Goal: Task Accomplishment & Management: Manage account settings

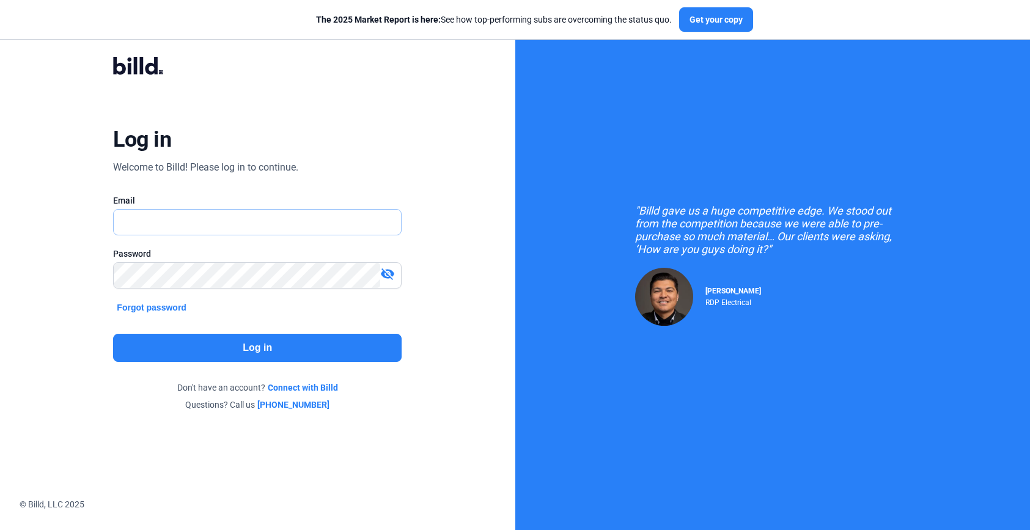
type input "[PERSON_NAME][EMAIL_ADDRESS][PERSON_NAME][DOMAIN_NAME]"
drag, startPoint x: 237, startPoint y: 222, endPoint x: 8, endPoint y: 226, distance: 228.7
click at [8, 226] on div "Log in Welcome to Billd! Please log in to continue. Email travis.patterson@bill…" at bounding box center [257, 233] width 515 height 467
click at [79, 232] on div "Log in Welcome to Billd! Please log in to continue. Email travis.patterson@bill…" at bounding box center [257, 233] width 371 height 395
click at [75, 274] on div "Log in Welcome to Billd! Please log in to continue. Email travis.patterson@bill…" at bounding box center [257, 233] width 371 height 395
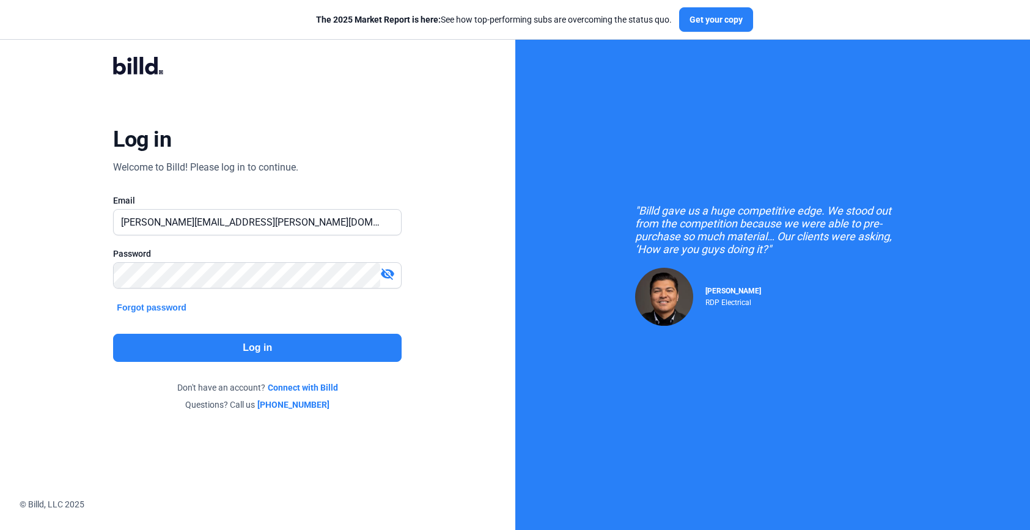
click at [42, 274] on div "Log in Welcome to Billd! Please log in to continue. Email travis.patterson@bill…" at bounding box center [257, 233] width 515 height 467
click at [289, 334] on button "Log in" at bounding box center [257, 348] width 289 height 28
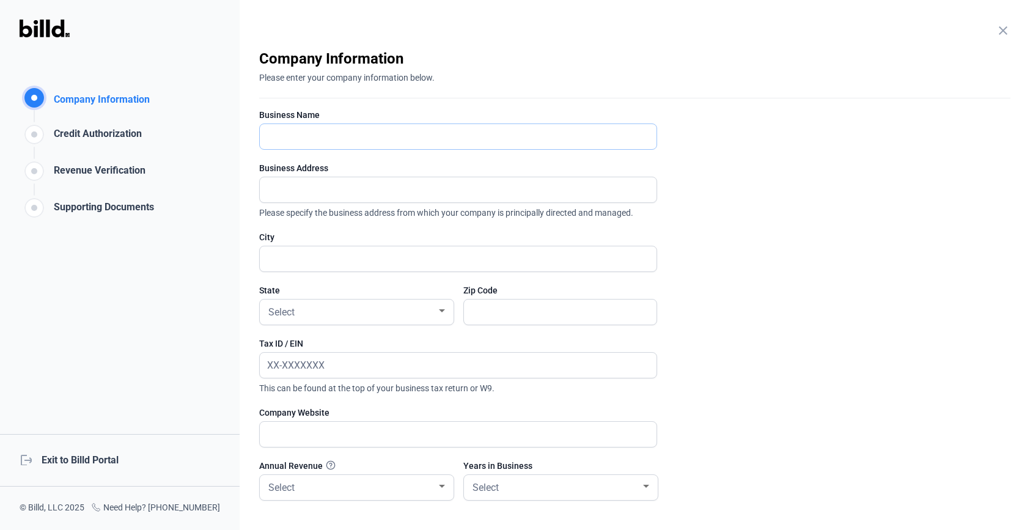
click at [324, 142] on input "text" at bounding box center [451, 136] width 383 height 25
type input "business"
type input "111"
type input "city"
click at [287, 331] on div at bounding box center [356, 331] width 194 height 12
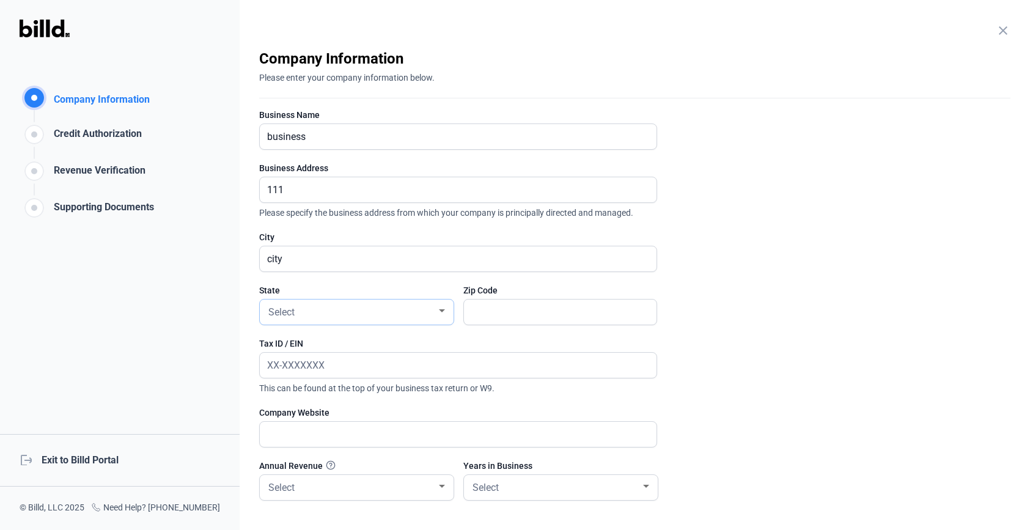
click at [323, 322] on div "Select" at bounding box center [357, 312] width 182 height 25
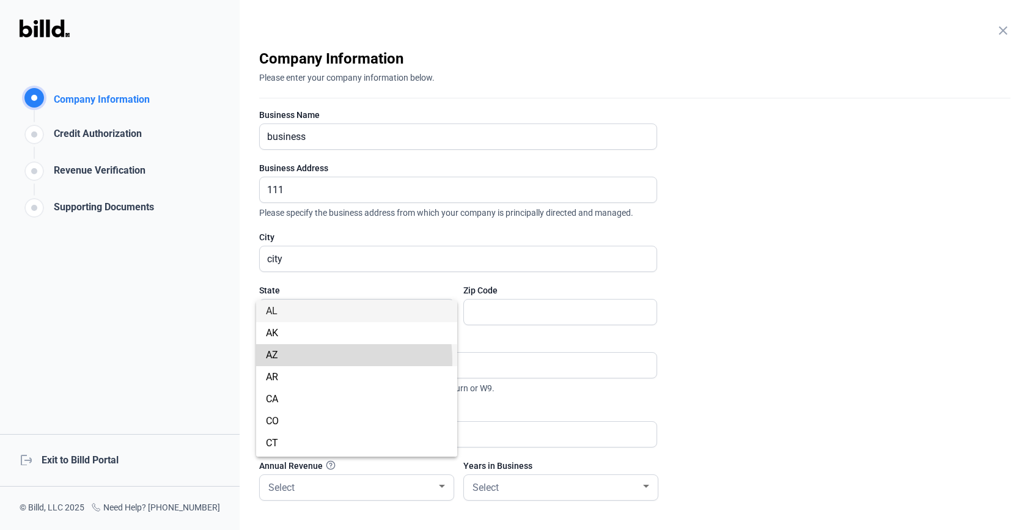
click at [307, 361] on span "AZ" at bounding box center [357, 355] width 182 height 22
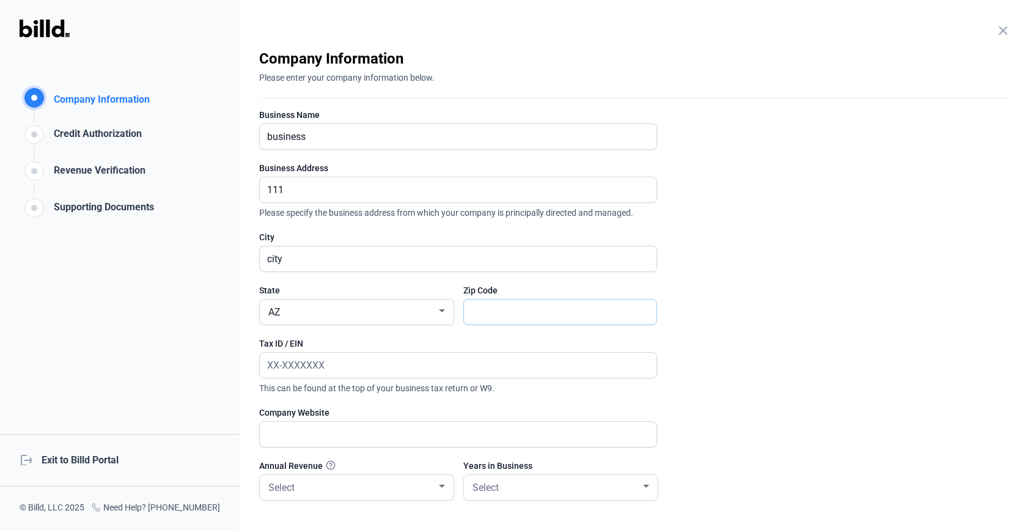
click at [566, 323] on input "text" at bounding box center [560, 312] width 193 height 25
type input "44444"
click at [425, 371] on input "text" at bounding box center [458, 365] width 397 height 25
click at [363, 430] on input "text" at bounding box center [451, 434] width 383 height 25
click at [161, 407] on div "Company Information Company Information Credit Authorization Revenue Verificati…" at bounding box center [120, 265] width 240 height 530
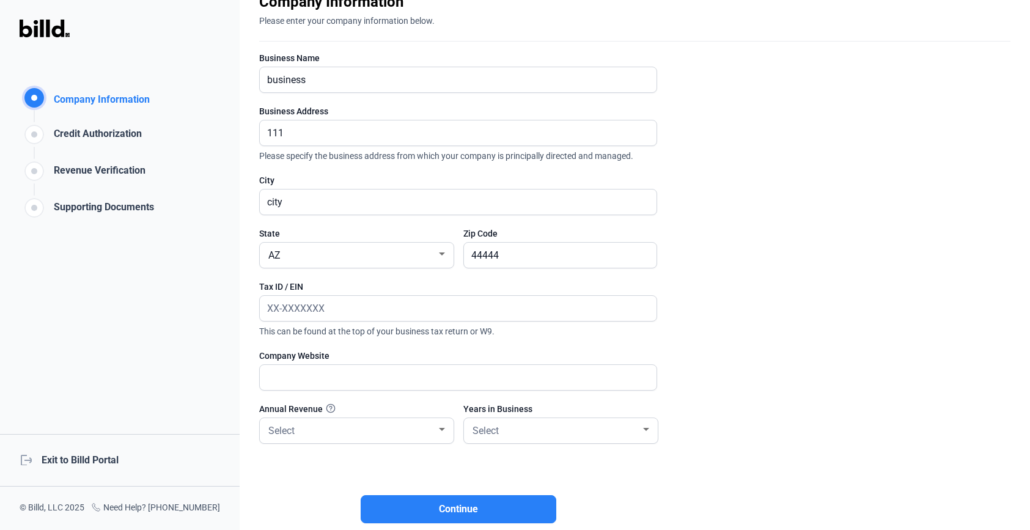
scroll to position [139, 0]
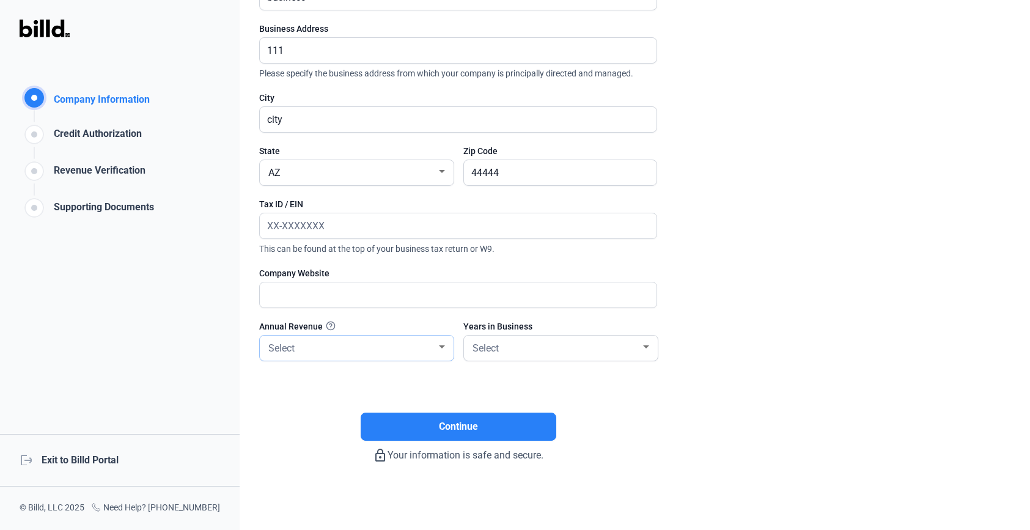
click at [354, 349] on div "Select" at bounding box center [351, 347] width 171 height 17
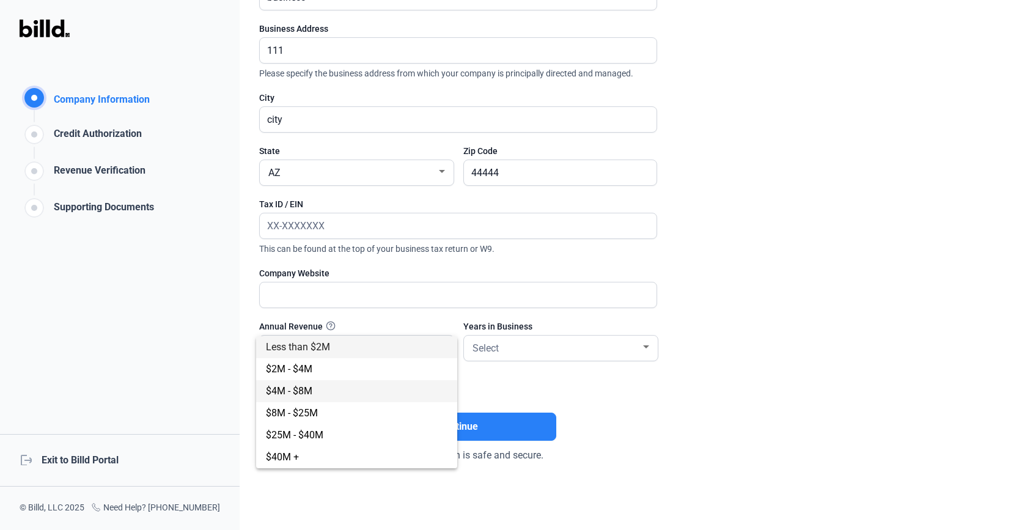
click at [347, 391] on span "$4M - $8M" at bounding box center [357, 391] width 182 height 22
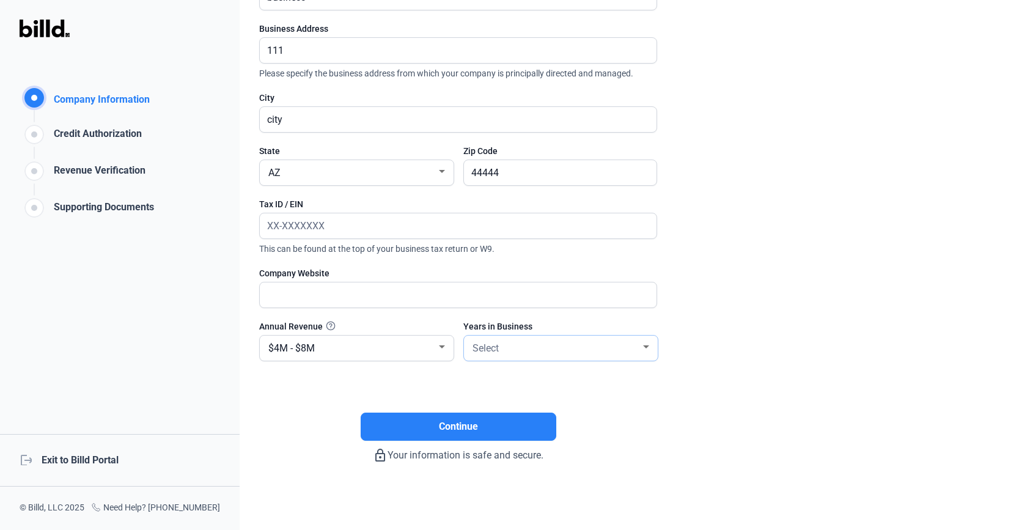
click at [542, 347] on div "Select" at bounding box center [555, 347] width 171 height 17
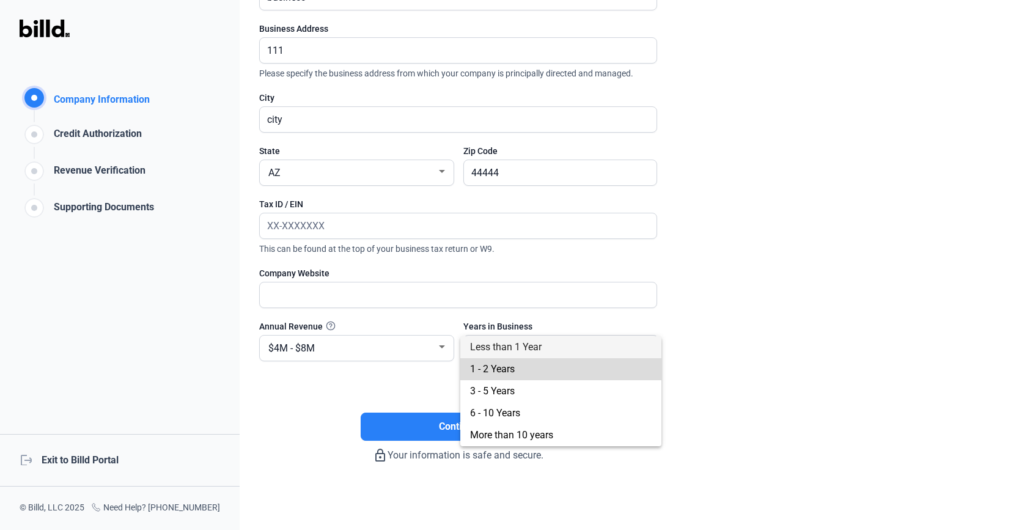
click at [540, 374] on span "1 - 2 Years" at bounding box center [561, 369] width 182 height 22
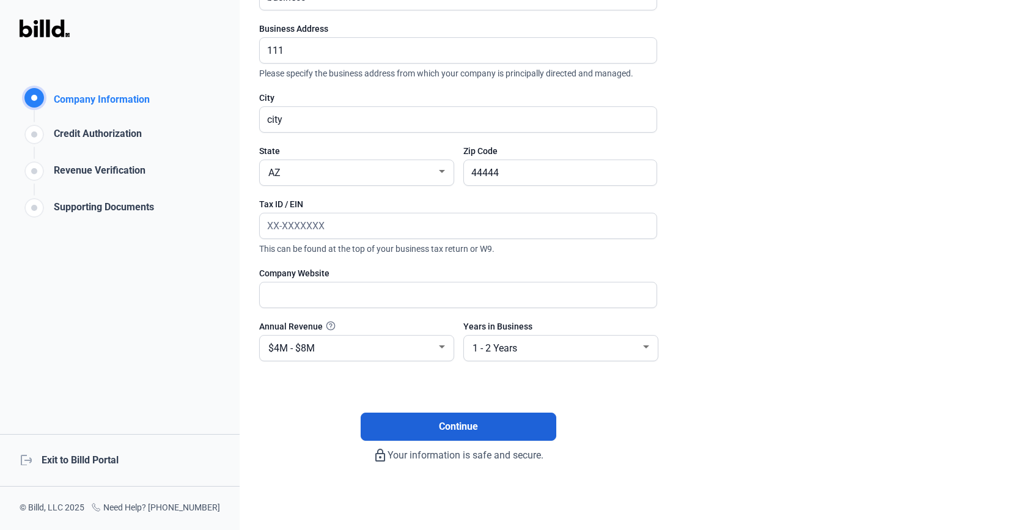
click at [406, 437] on button "Continue" at bounding box center [459, 427] width 196 height 28
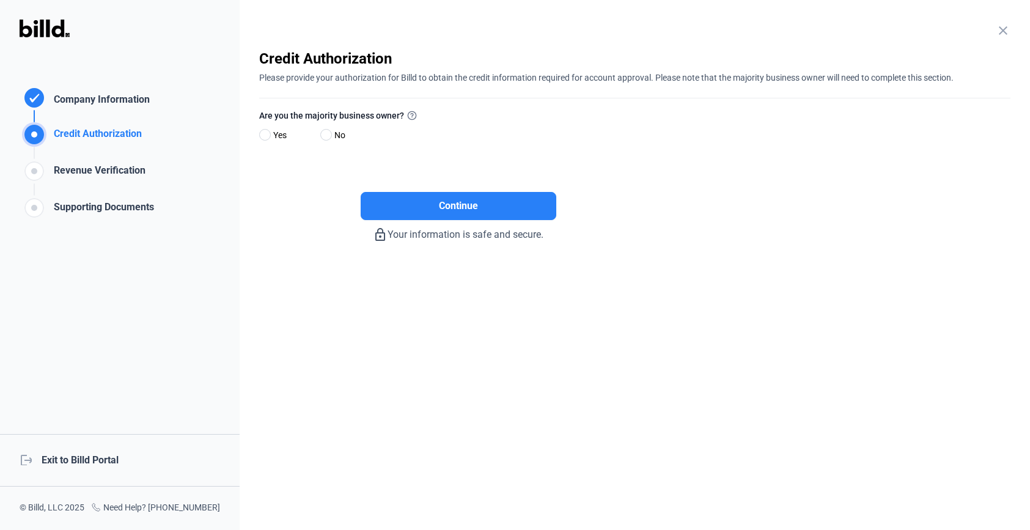
scroll to position [0, 0]
click at [265, 134] on span at bounding box center [265, 135] width 12 height 12
click at [265, 134] on input "Yes" at bounding box center [263, 135] width 9 height 9
radio input "true"
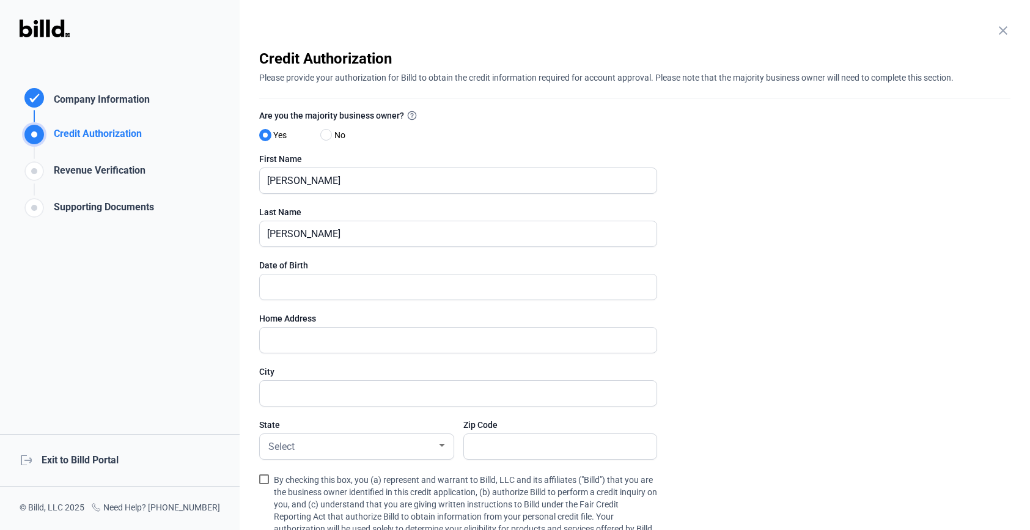
click at [264, 482] on span at bounding box center [264, 480] width 10 height 10
click at [0, 0] on input "By checking this box, you (a) represent and warrant to Billd, LLC and its affil…" at bounding box center [0, 0] width 0 height 0
click at [325, 137] on span at bounding box center [326, 135] width 12 height 12
click at [325, 137] on input "No" at bounding box center [324, 135] width 9 height 9
radio input "true"
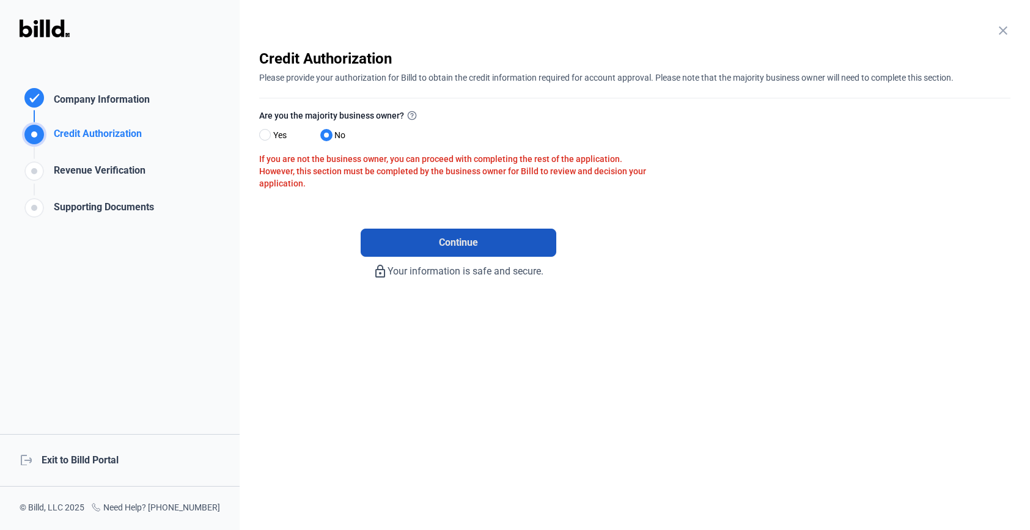
click at [416, 247] on button "Continue" at bounding box center [459, 243] width 196 height 28
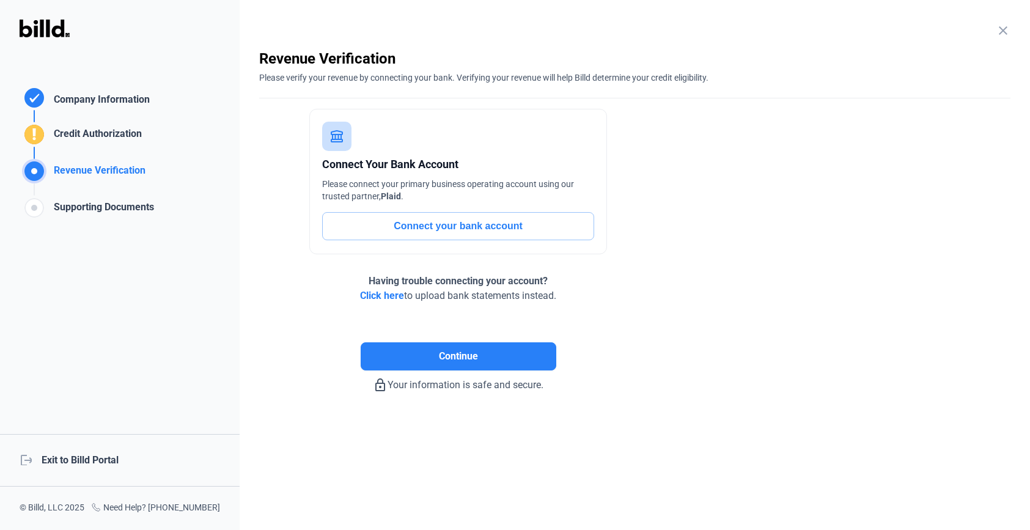
click at [429, 222] on button "Connect your bank account" at bounding box center [458, 226] width 272 height 28
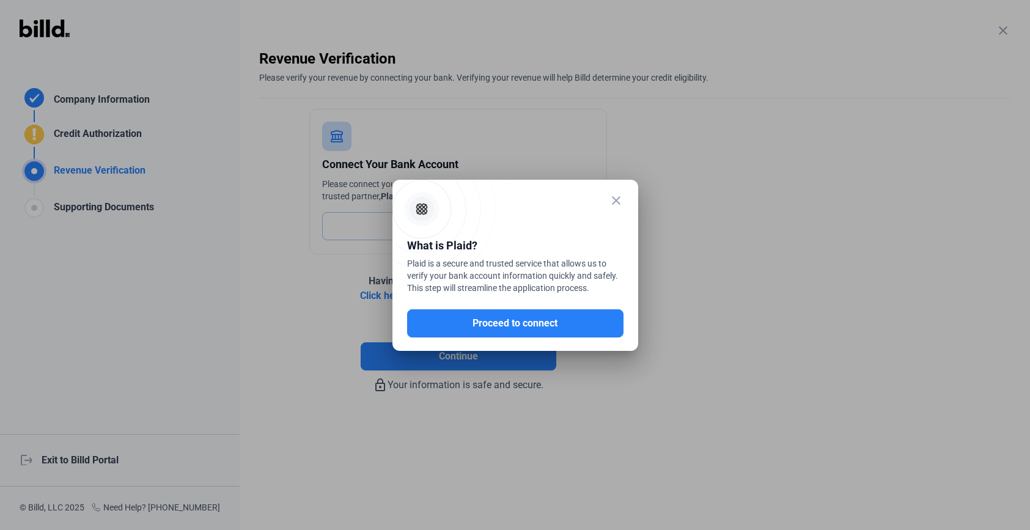
click at [618, 193] on mat-icon "close" at bounding box center [616, 200] width 15 height 15
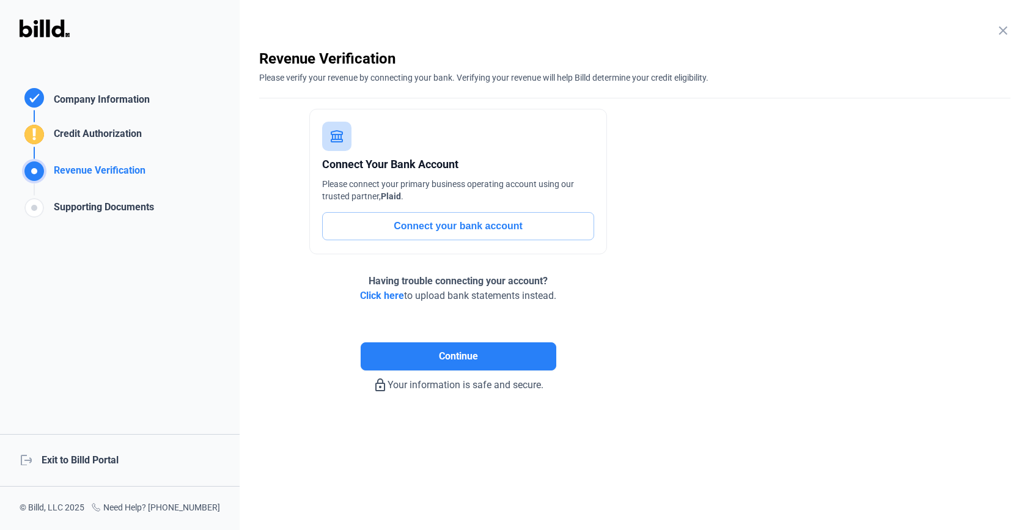
click at [377, 298] on span "Click here" at bounding box center [382, 296] width 44 height 12
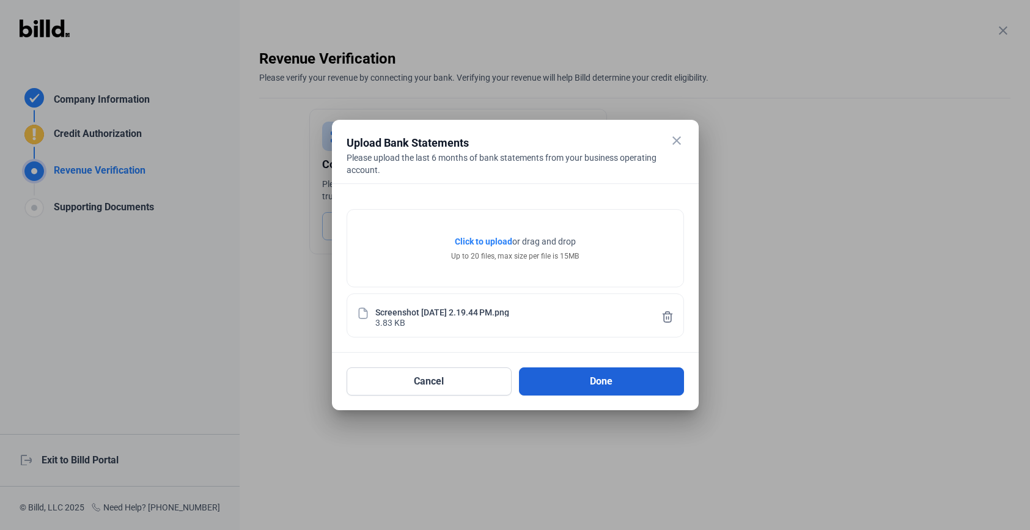
click at [596, 374] on button "Done" at bounding box center [601, 382] width 165 height 28
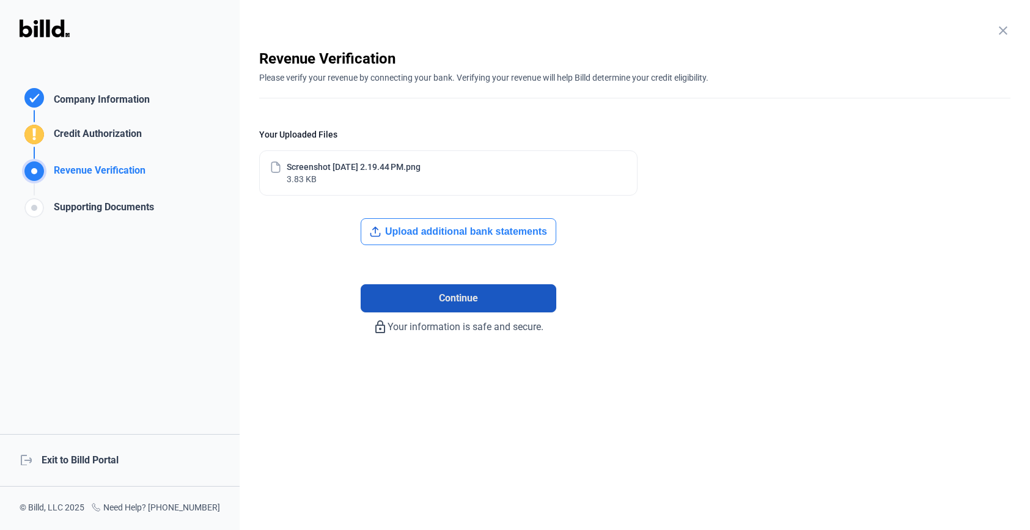
click at [432, 306] on button "Continue" at bounding box center [459, 298] width 196 height 28
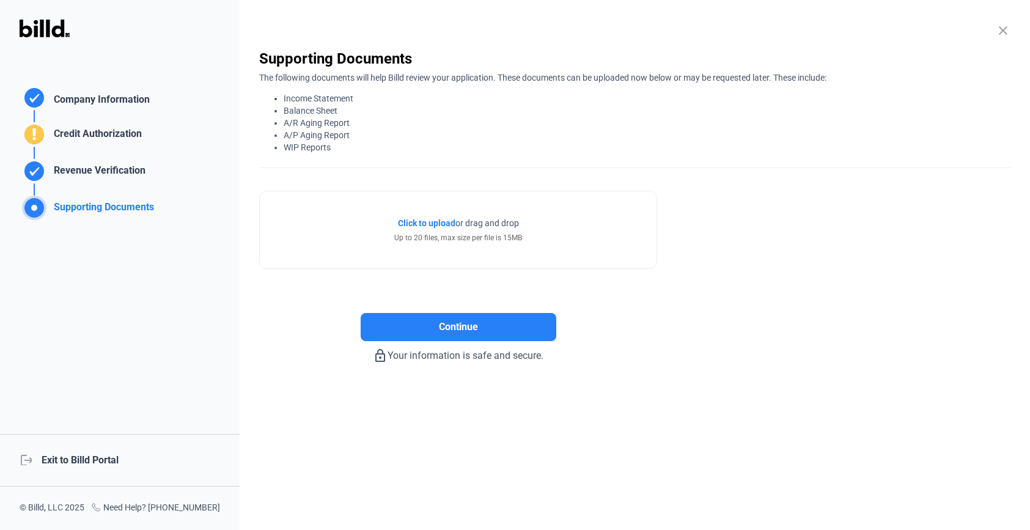
click at [147, 293] on div "Supporting Documents Company Information Credit Authorization Revenue Verificat…" at bounding box center [120, 265] width 240 height 530
click at [101, 135] on div "Credit Authorization" at bounding box center [95, 137] width 93 height 20
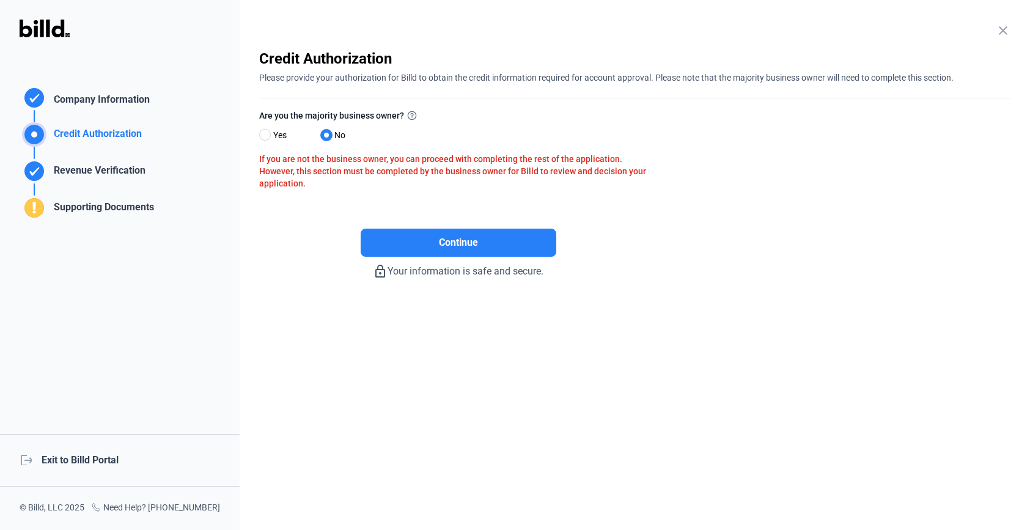
click at [265, 144] on label "Yes" at bounding box center [283, 137] width 49 height 18
click at [265, 140] on input "Yes" at bounding box center [263, 135] width 9 height 9
radio input "true"
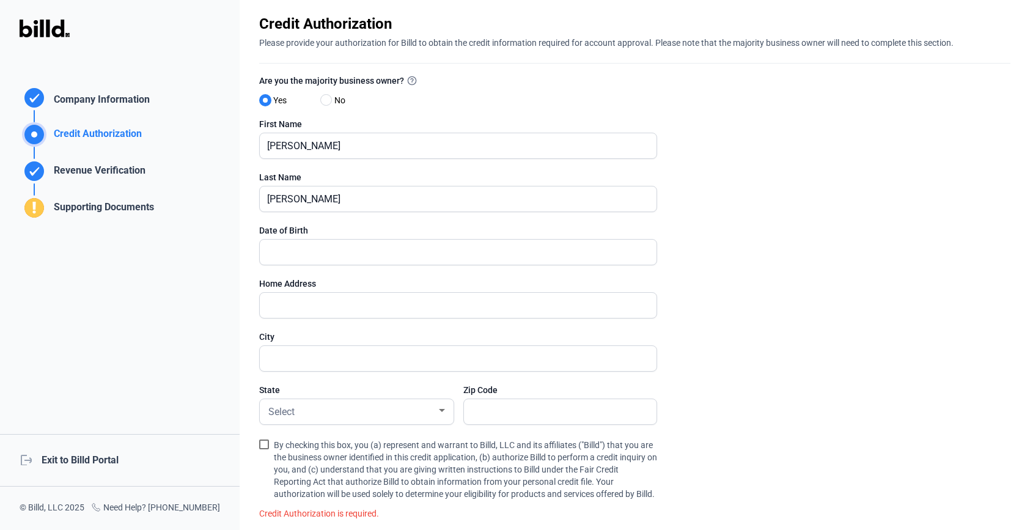
scroll to position [40, 0]
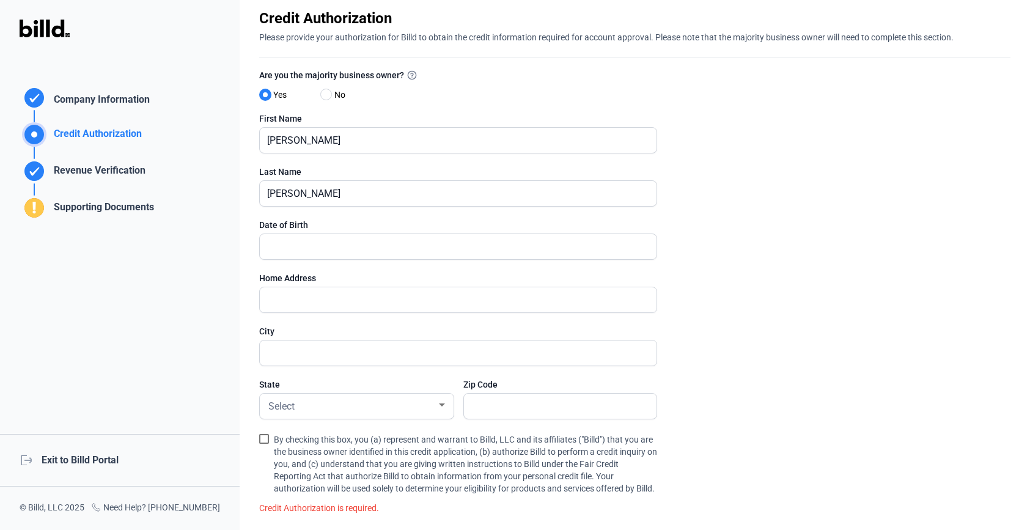
click at [300, 226] on div "Date of Birth" at bounding box center [458, 225] width 398 height 12
click at [310, 300] on input "text" at bounding box center [451, 299] width 383 height 25
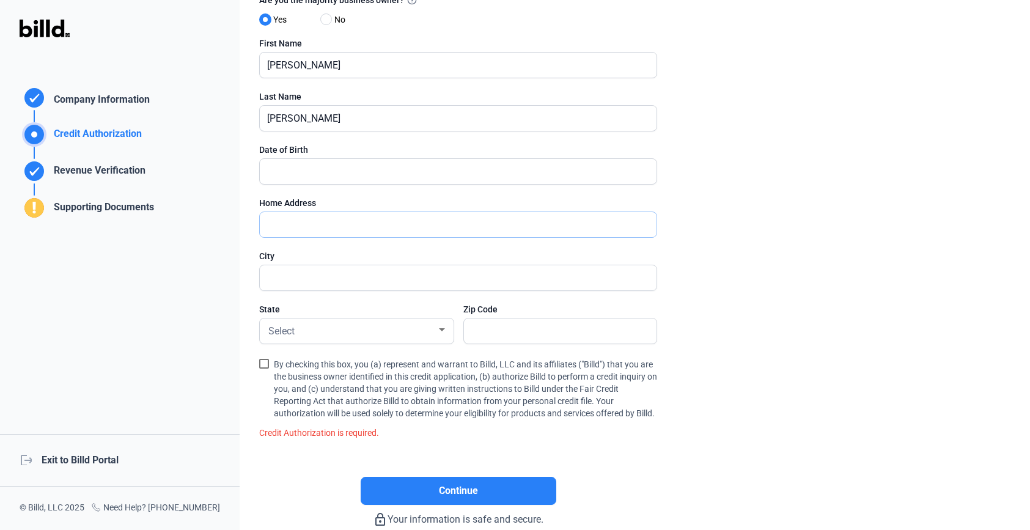
scroll to position [120, 0]
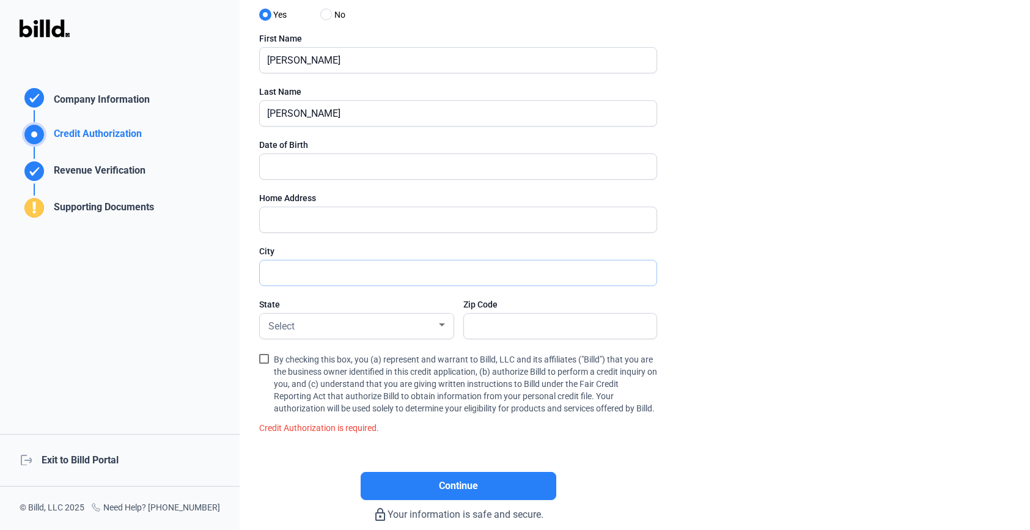
click at [276, 277] on input "text" at bounding box center [451, 272] width 383 height 25
click at [282, 330] on span "Select" at bounding box center [281, 326] width 26 height 12
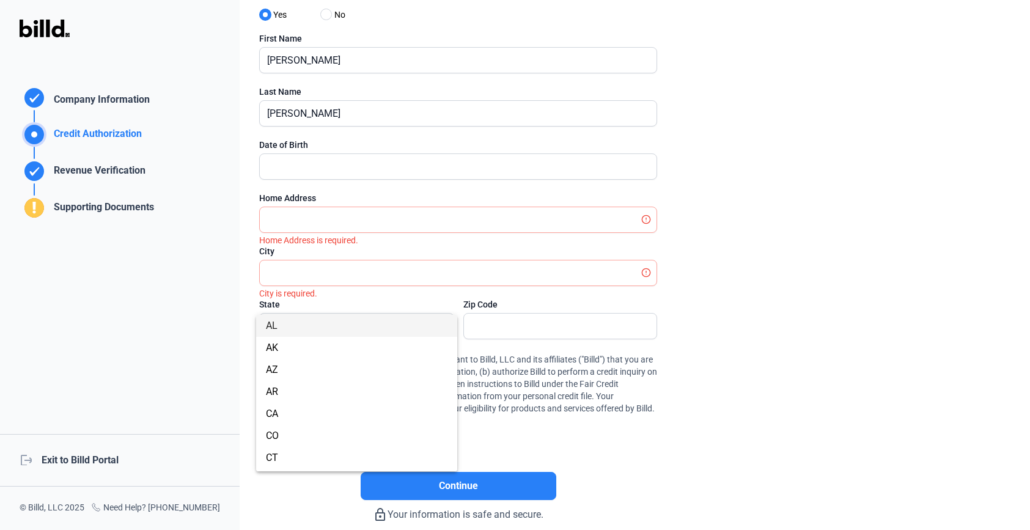
click at [612, 323] on div at bounding box center [515, 265] width 1030 height 530
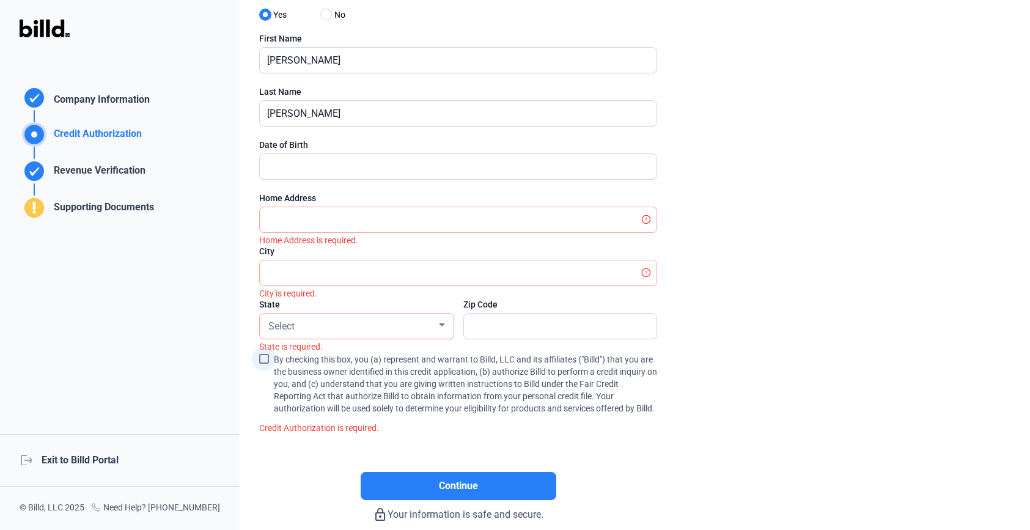
click at [265, 356] on span at bounding box center [264, 359] width 10 height 10
click at [0, 0] on input "By checking this box, you (a) represent and warrant to Billd, LLC and its affil…" at bounding box center [0, 0] width 0 height 0
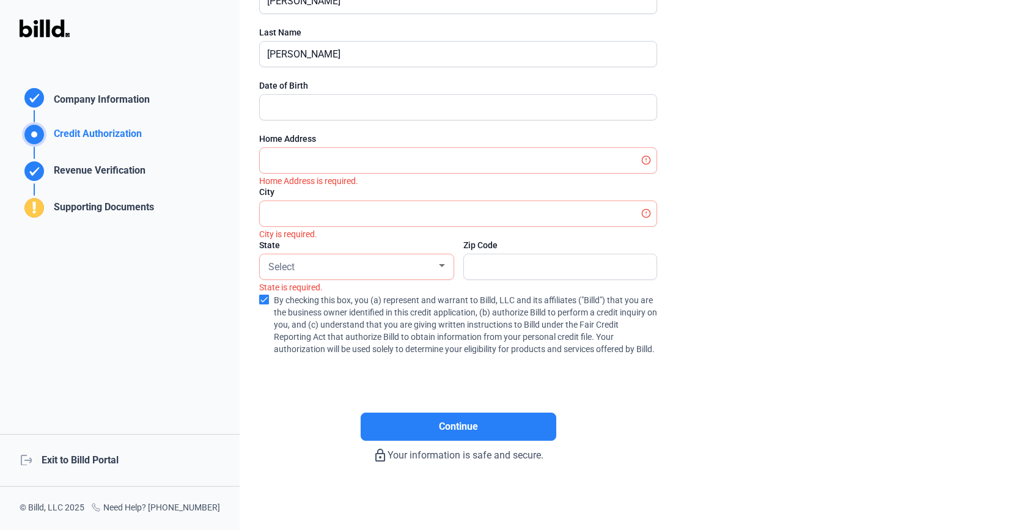
click at [253, 394] on div "close Company Information Please enter your company information below. Business…" at bounding box center [635, 265] width 791 height 530
click at [60, 130] on div "Credit Authorization" at bounding box center [95, 137] width 93 height 20
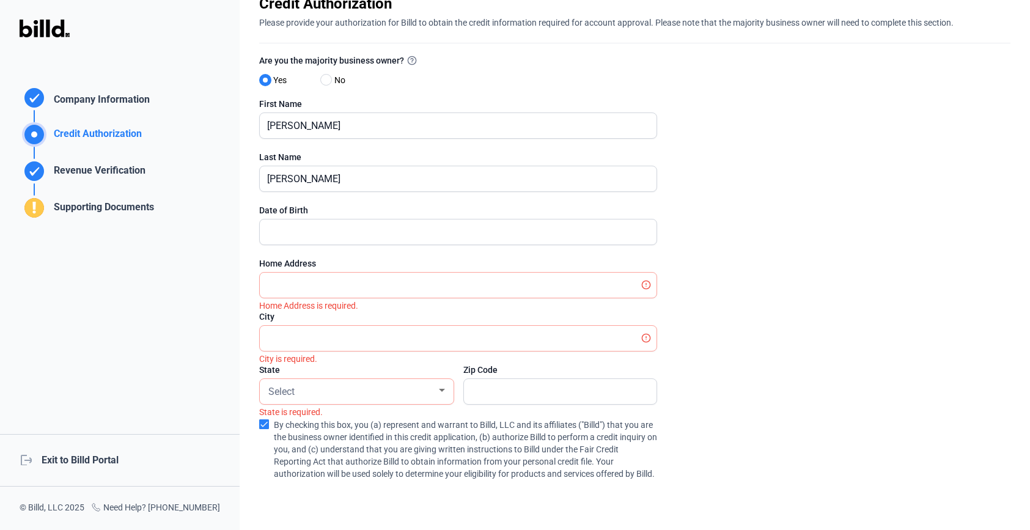
scroll to position [0, 0]
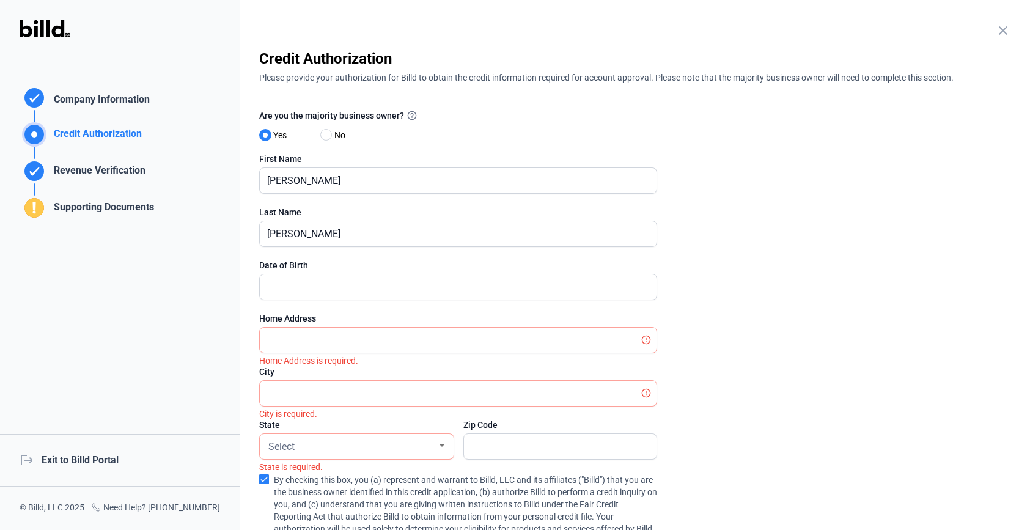
drag, startPoint x: 163, startPoint y: 136, endPoint x: 45, endPoint y: 127, distance: 117.7
click at [45, 127] on div "Credit Authorization Company Information Credit Authorization Revenue Verificat…" at bounding box center [87, 153] width 174 height 135
click at [172, 300] on div "Credit Authorization Company Information Credit Authorization Revenue Verificat…" at bounding box center [120, 265] width 240 height 530
click at [158, 138] on div "Credit Authorization Company Information Credit Authorization Revenue Verificat…" at bounding box center [87, 153] width 174 height 135
drag, startPoint x: 164, startPoint y: 136, endPoint x: 49, endPoint y: 136, distance: 115.0
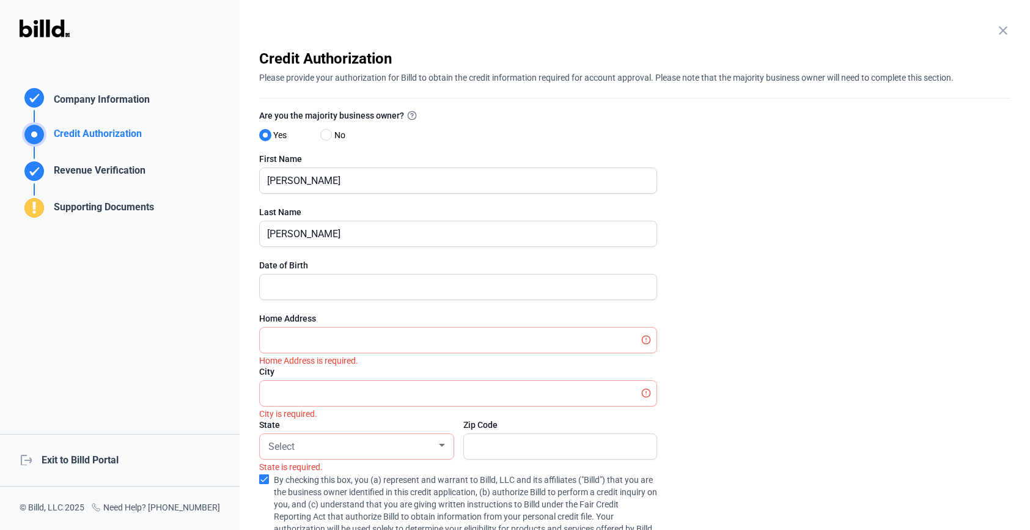
click at [49, 135] on div "Credit Authorization Company Information Credit Authorization Revenue Verificat…" at bounding box center [87, 153] width 174 height 135
click at [164, 300] on div "Credit Authorization Company Information Credit Authorization Revenue Verificat…" at bounding box center [120, 265] width 240 height 530
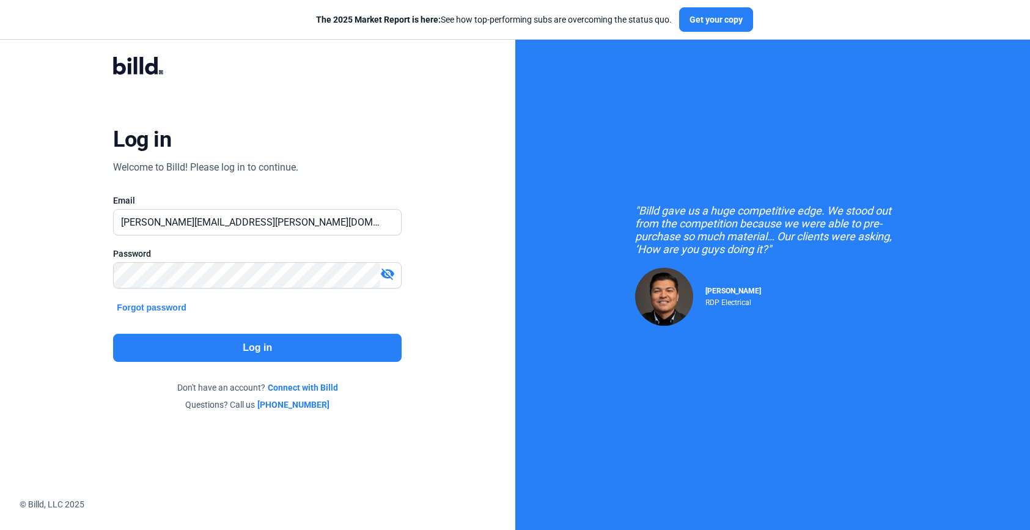
click at [207, 341] on button "Log in" at bounding box center [257, 348] width 289 height 28
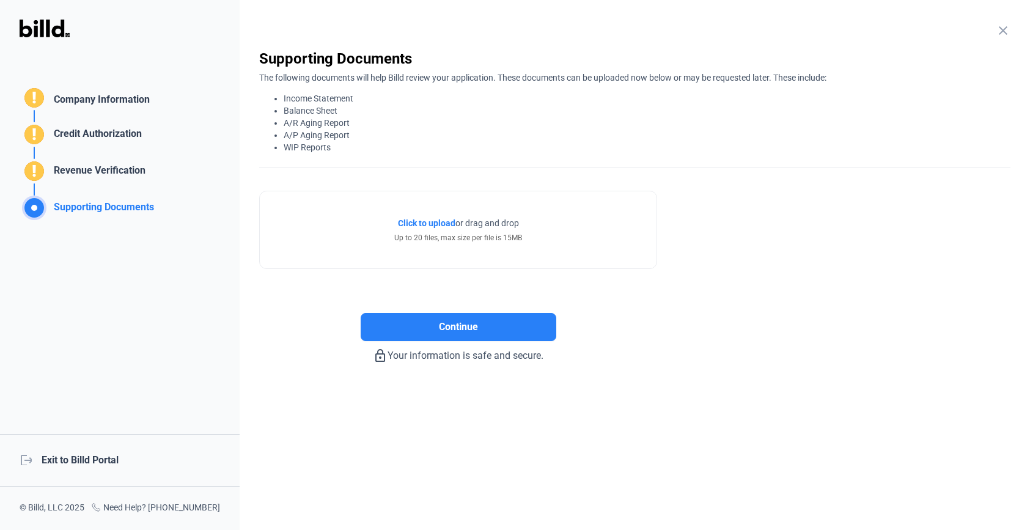
click at [90, 86] on div "Company Information" at bounding box center [87, 98] width 135 height 24
click at [94, 103] on div "Company Information" at bounding box center [99, 101] width 101 height 18
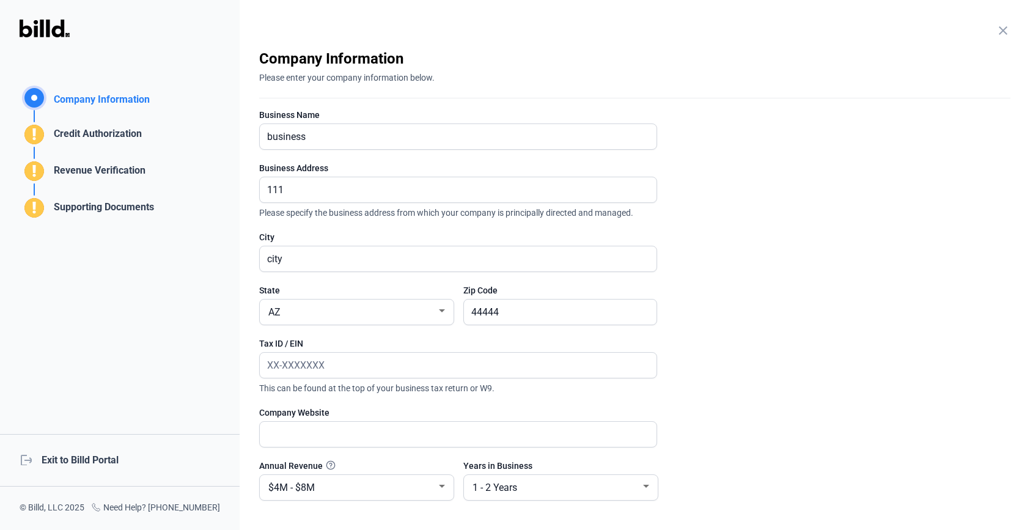
click at [99, 124] on div "Credit Authorization" at bounding box center [87, 128] width 135 height 37
click at [100, 128] on div "Credit Authorization" at bounding box center [95, 137] width 93 height 20
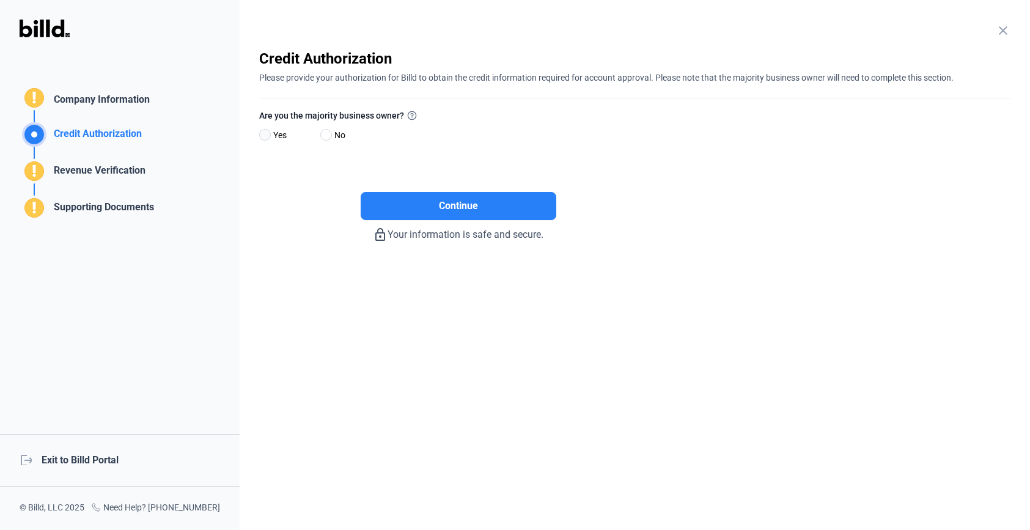
click at [262, 130] on span at bounding box center [265, 135] width 12 height 12
click at [262, 131] on input "Yes" at bounding box center [263, 135] width 9 height 9
radio input "true"
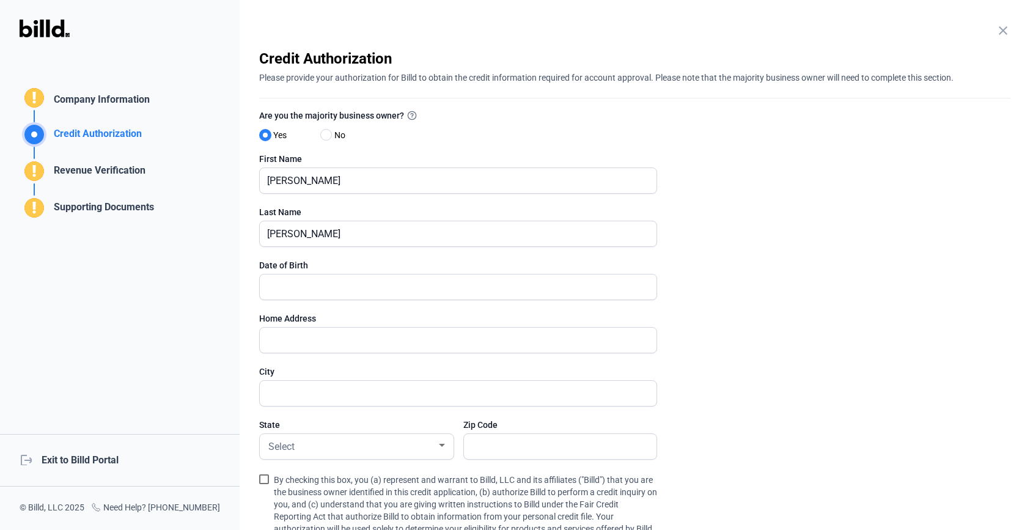
click at [84, 93] on div "Company Information" at bounding box center [99, 101] width 101 height 18
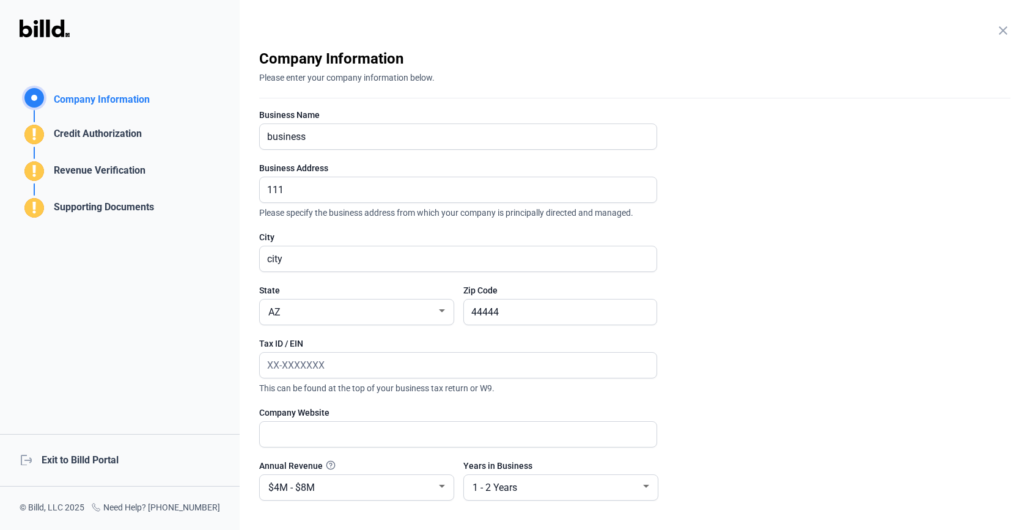
click at [86, 130] on div "Credit Authorization" at bounding box center [95, 137] width 93 height 20
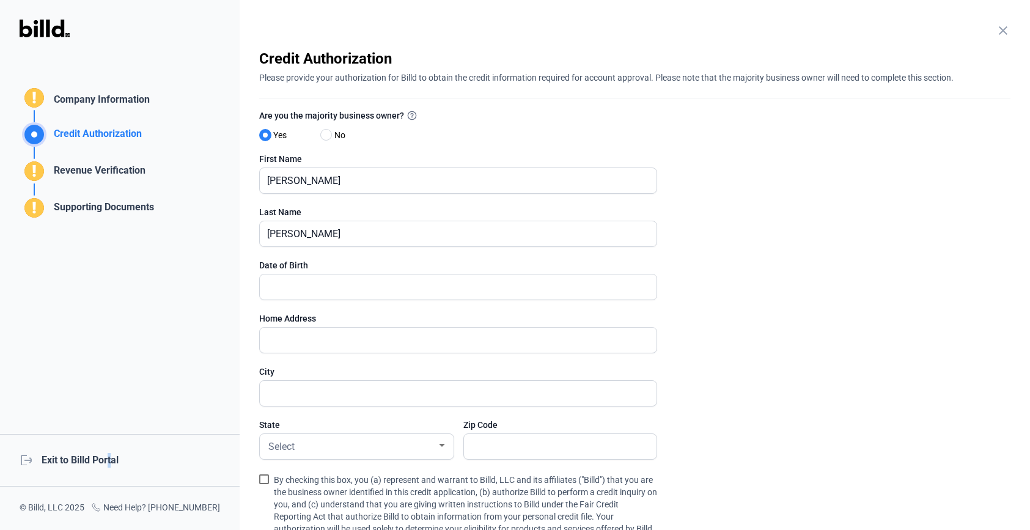
click at [107, 467] on div "logout Exit to Billd Portal" at bounding box center [120, 460] width 240 height 53
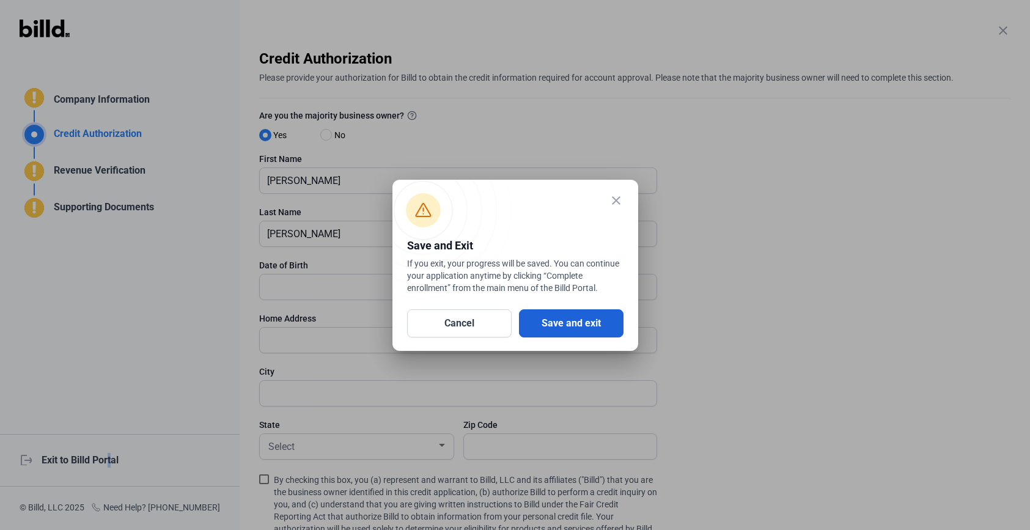
click at [569, 322] on button "Save and exit" at bounding box center [571, 323] width 105 height 28
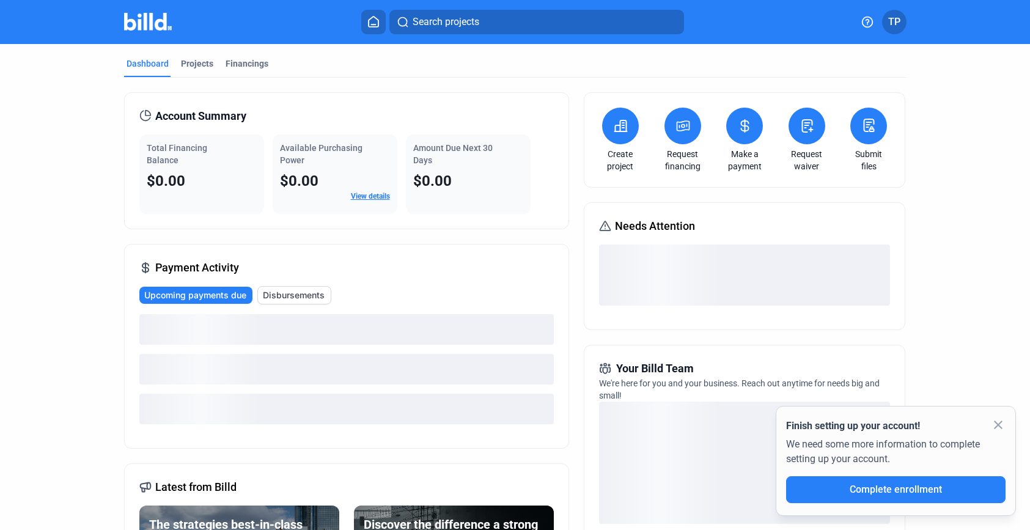
click at [898, 20] on span "TP" at bounding box center [894, 22] width 12 height 15
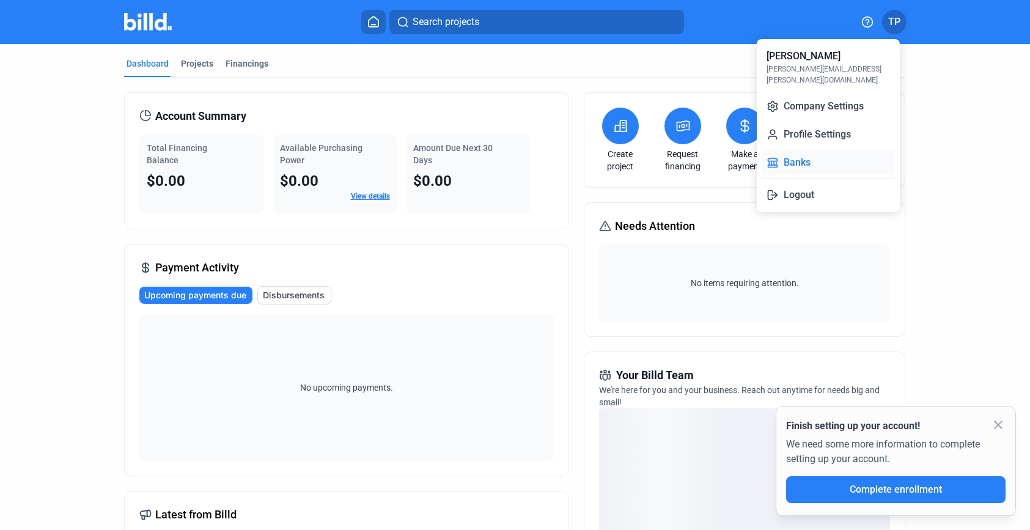
click at [805, 150] on button "Banks" at bounding box center [828, 162] width 133 height 24
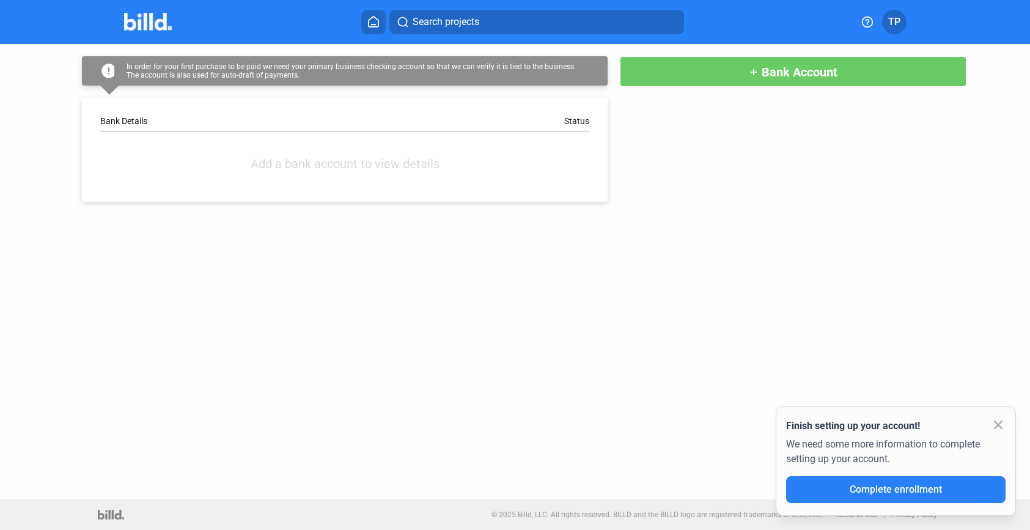
click at [737, 70] on button "add Bank Account" at bounding box center [793, 71] width 347 height 31
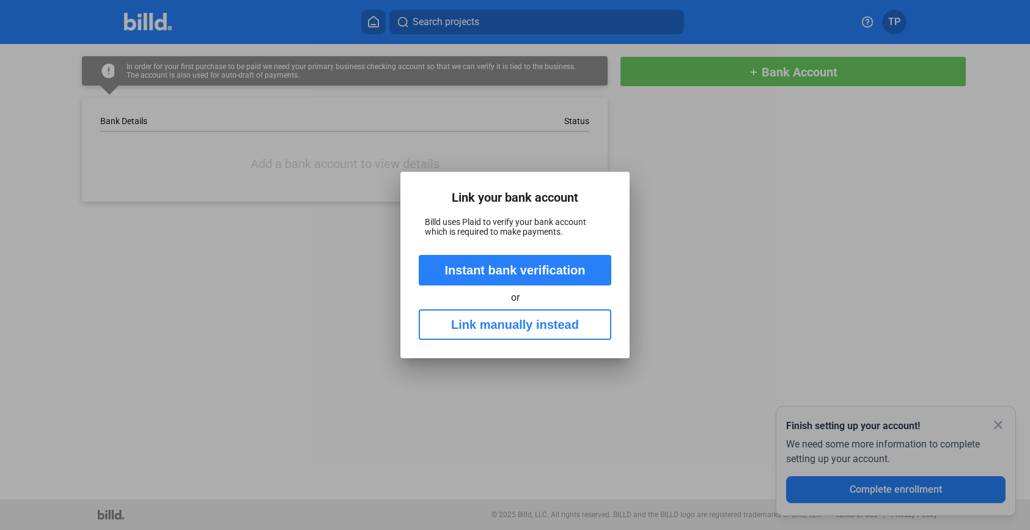
click at [524, 323] on button "Link manually instead" at bounding box center [515, 324] width 193 height 31
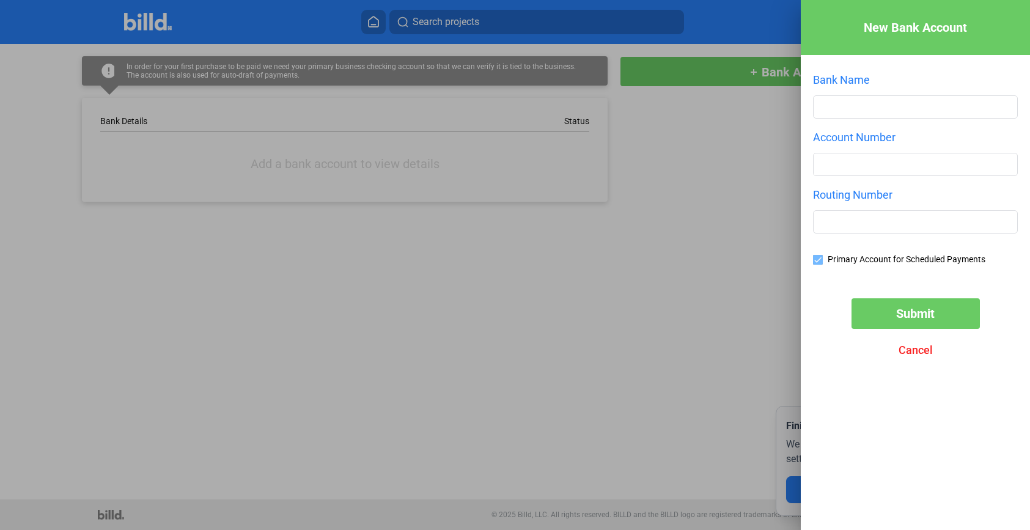
click at [539, 288] on div at bounding box center [515, 265] width 1030 height 530
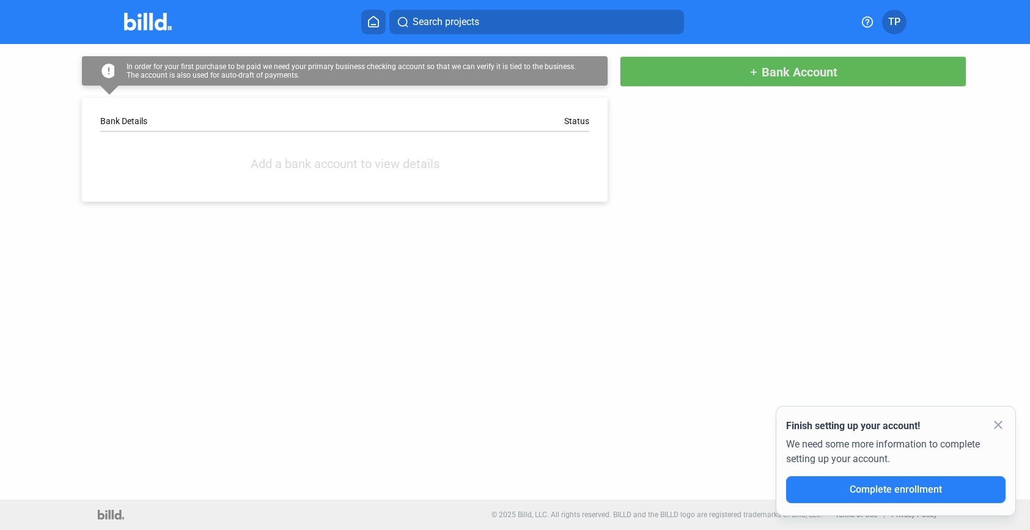
click at [726, 77] on button "add Bank Account" at bounding box center [793, 71] width 347 height 31
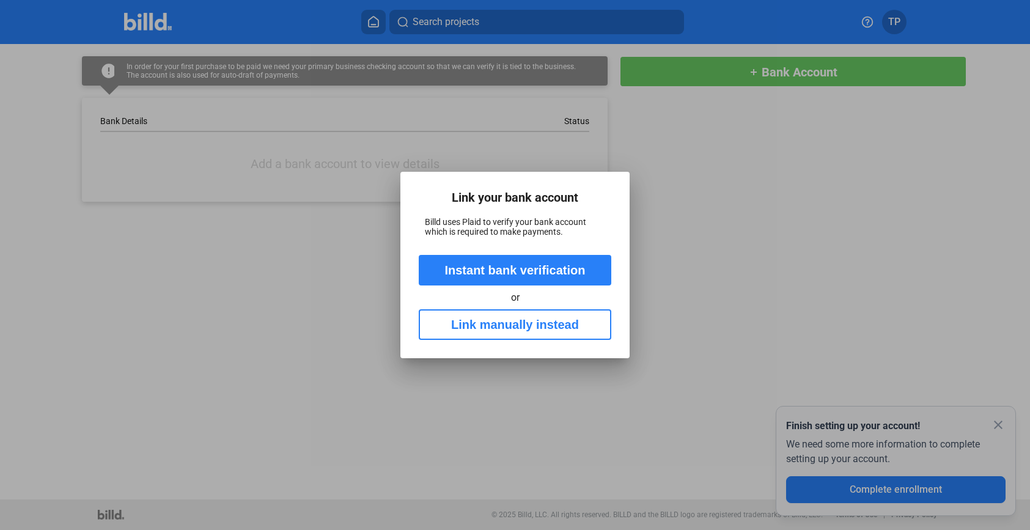
click at [498, 318] on button "Link manually instead" at bounding box center [515, 324] width 193 height 31
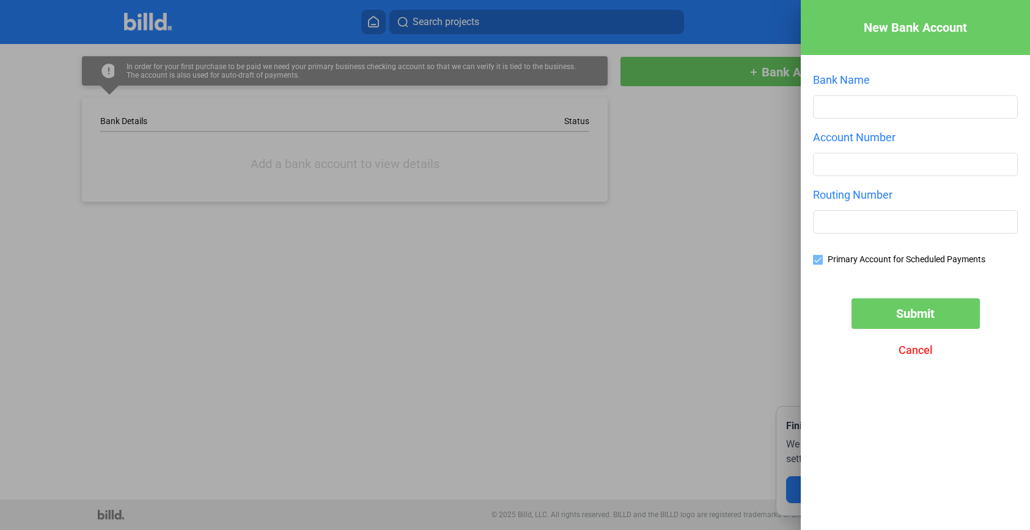
click at [674, 295] on div at bounding box center [515, 265] width 1030 height 530
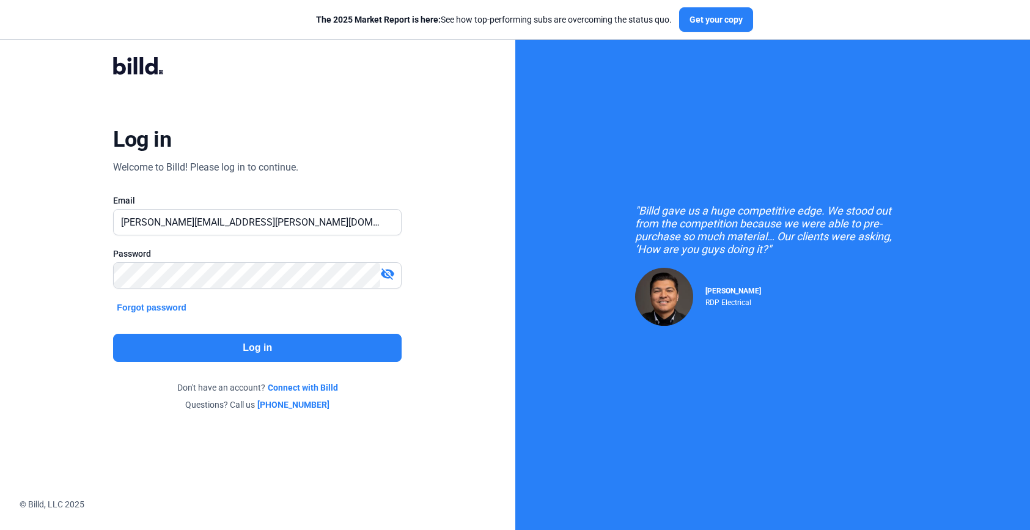
click at [265, 340] on button "Log in" at bounding box center [257, 348] width 289 height 28
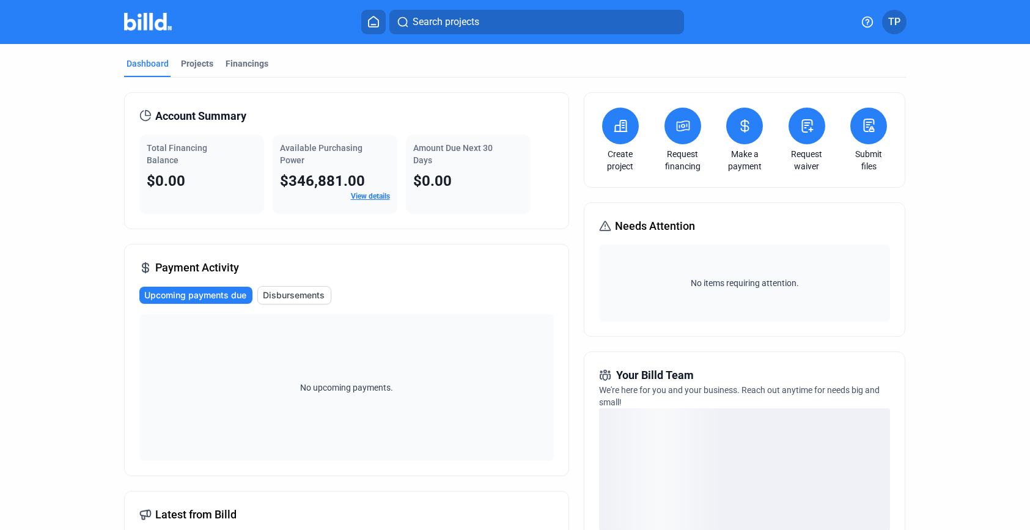
click at [892, 29] on span "TP" at bounding box center [894, 22] width 12 height 15
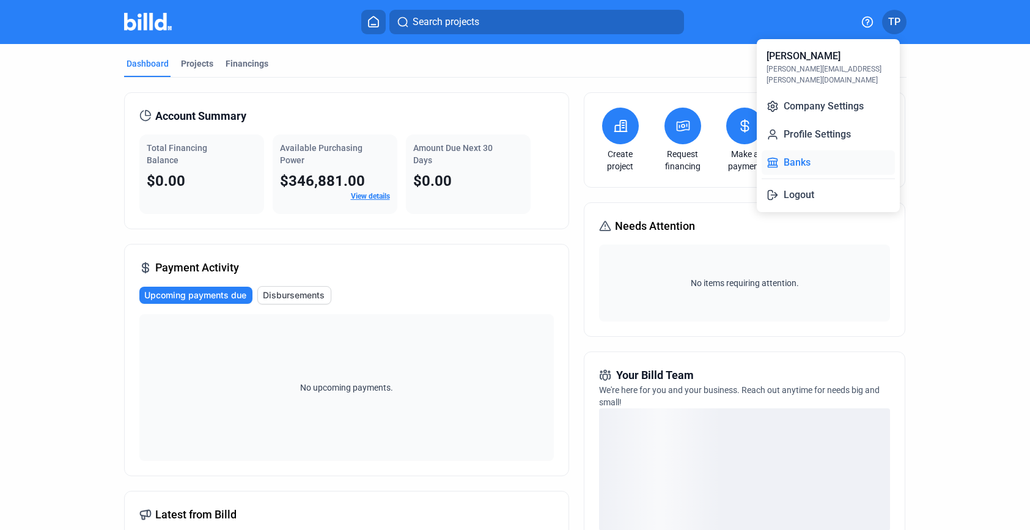
click at [810, 155] on button "Banks" at bounding box center [828, 162] width 133 height 24
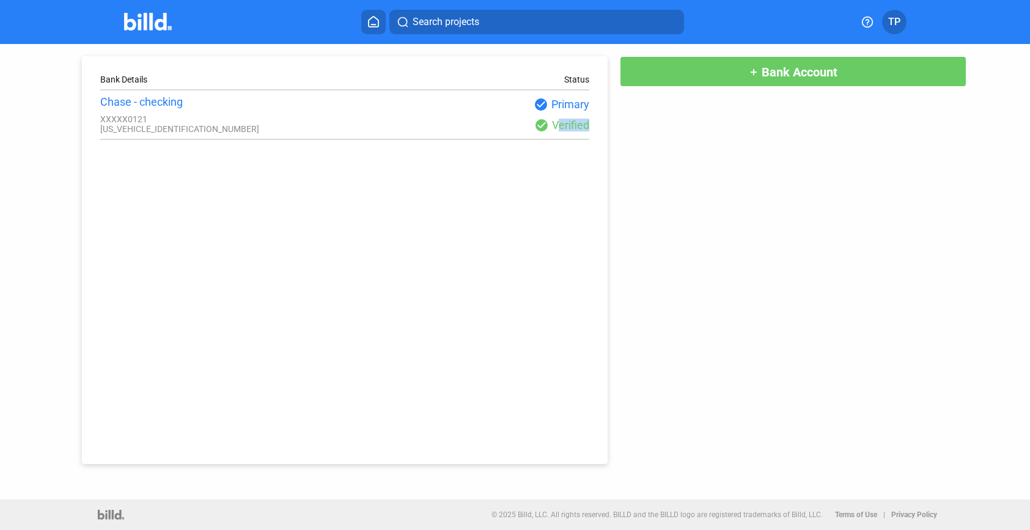
drag, startPoint x: 582, startPoint y: 130, endPoint x: 514, endPoint y: 124, distance: 67.5
click at [514, 124] on div "check_circle Verified" at bounding box center [467, 125] width 245 height 15
click at [658, 136] on div "Bank Details Status Chase - checking XXXXX0121 XXXXXXXXXXXXX6650 check_circle P…" at bounding box center [515, 254] width 928 height 420
drag, startPoint x: 201, startPoint y: 130, endPoint x: 101, endPoint y: 119, distance: 100.9
click at [101, 119] on div "Chase - checking XXXXX0121 XXXXXXXXXXXXX6650" at bounding box center [222, 114] width 245 height 39
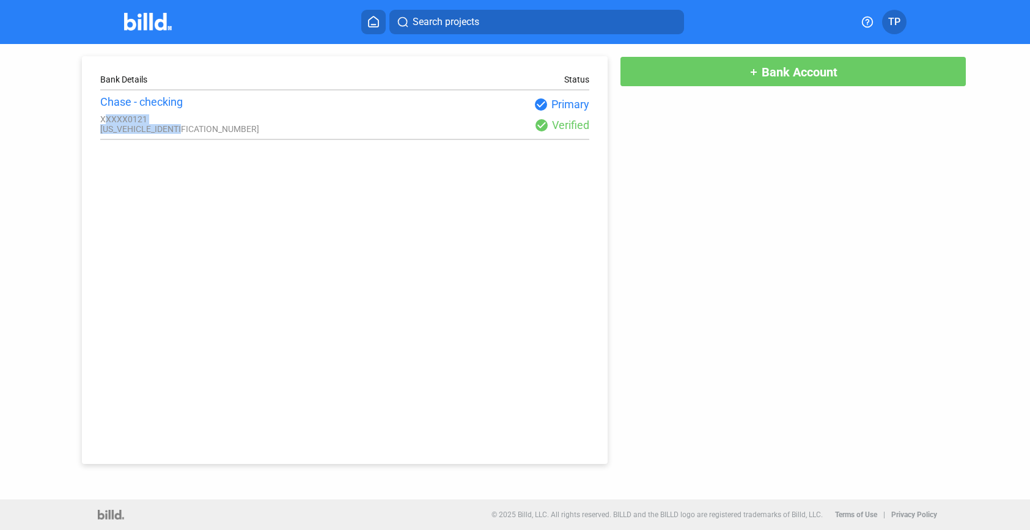
click at [171, 168] on div "Bank Details Status Chase - checking XXXXX0121 XXXXXXXXXXXXX6650 check_circle P…" at bounding box center [345, 260] width 526 height 408
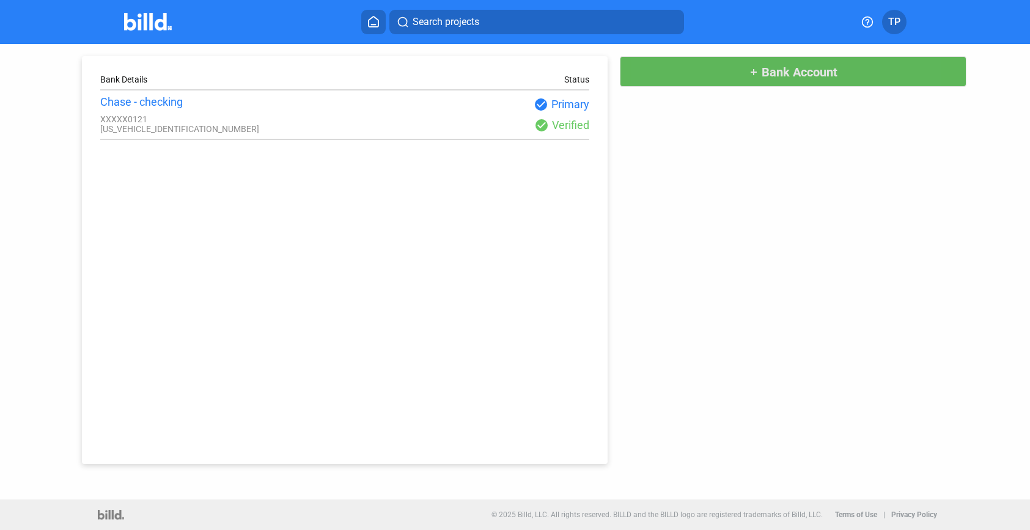
click at [722, 80] on button "add Bank Account" at bounding box center [793, 71] width 347 height 31
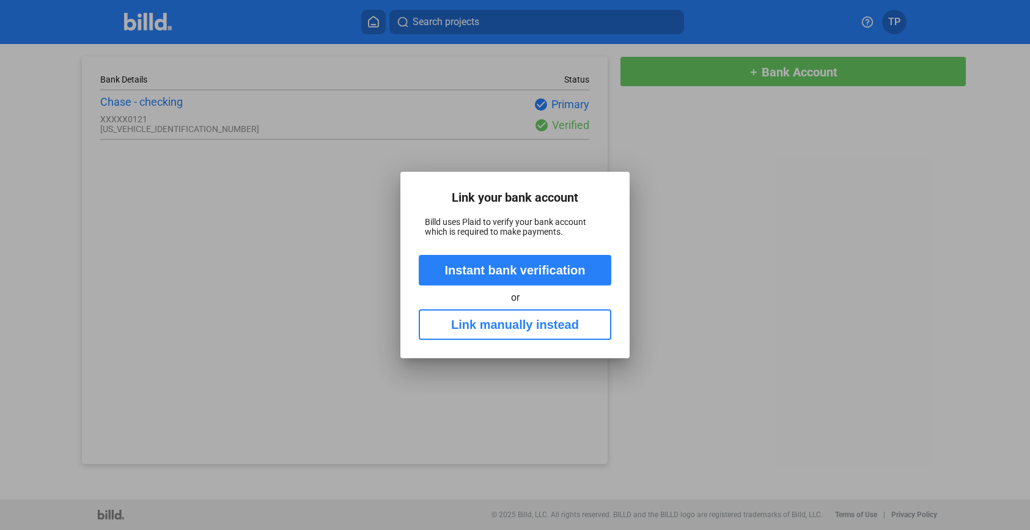
click at [481, 313] on button "Link manually instead" at bounding box center [515, 324] width 193 height 31
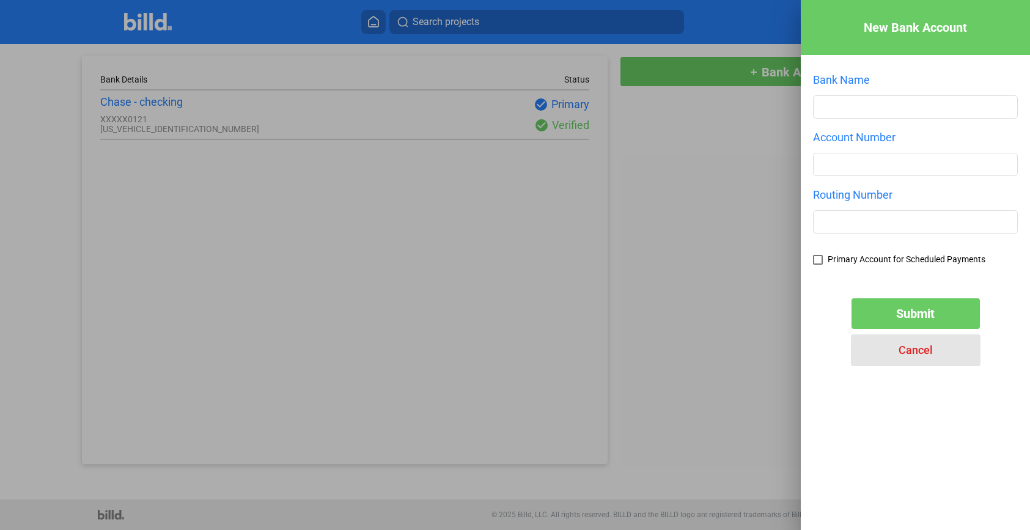
click at [922, 351] on span "Cancel" at bounding box center [916, 350] width 34 height 13
